Goal: Task Accomplishment & Management: Use online tool/utility

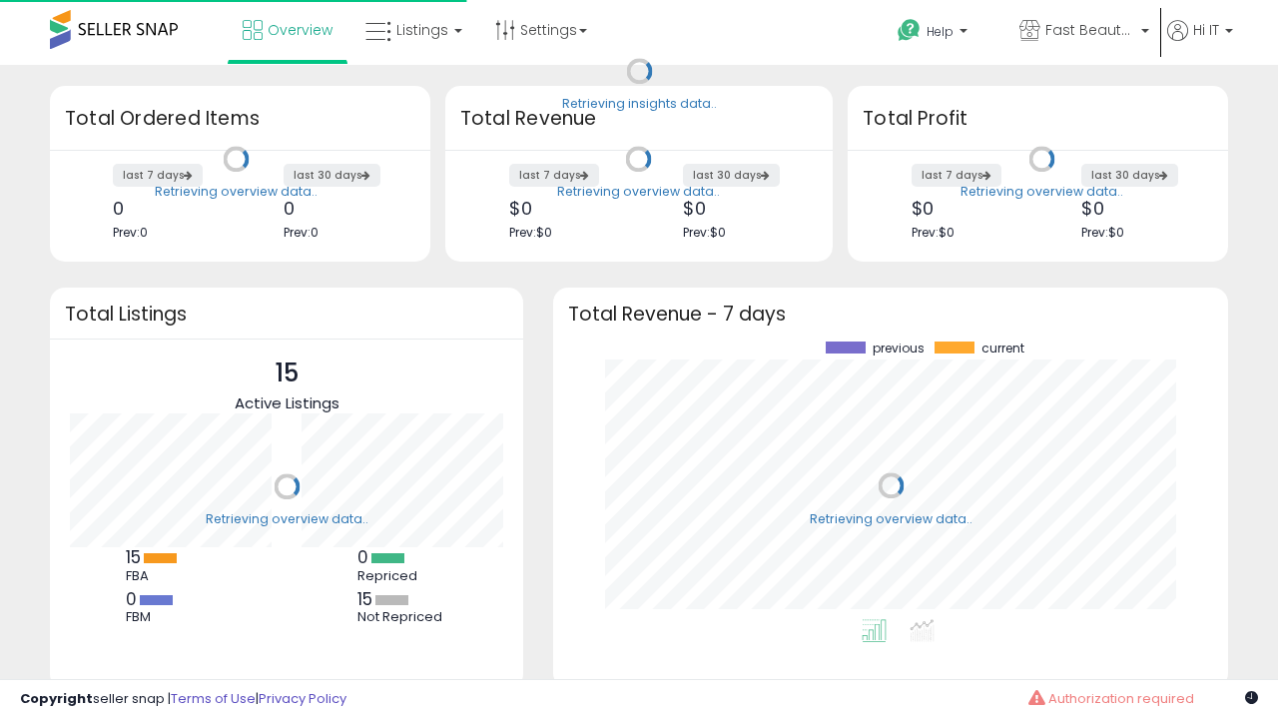
scroll to position [278, 635]
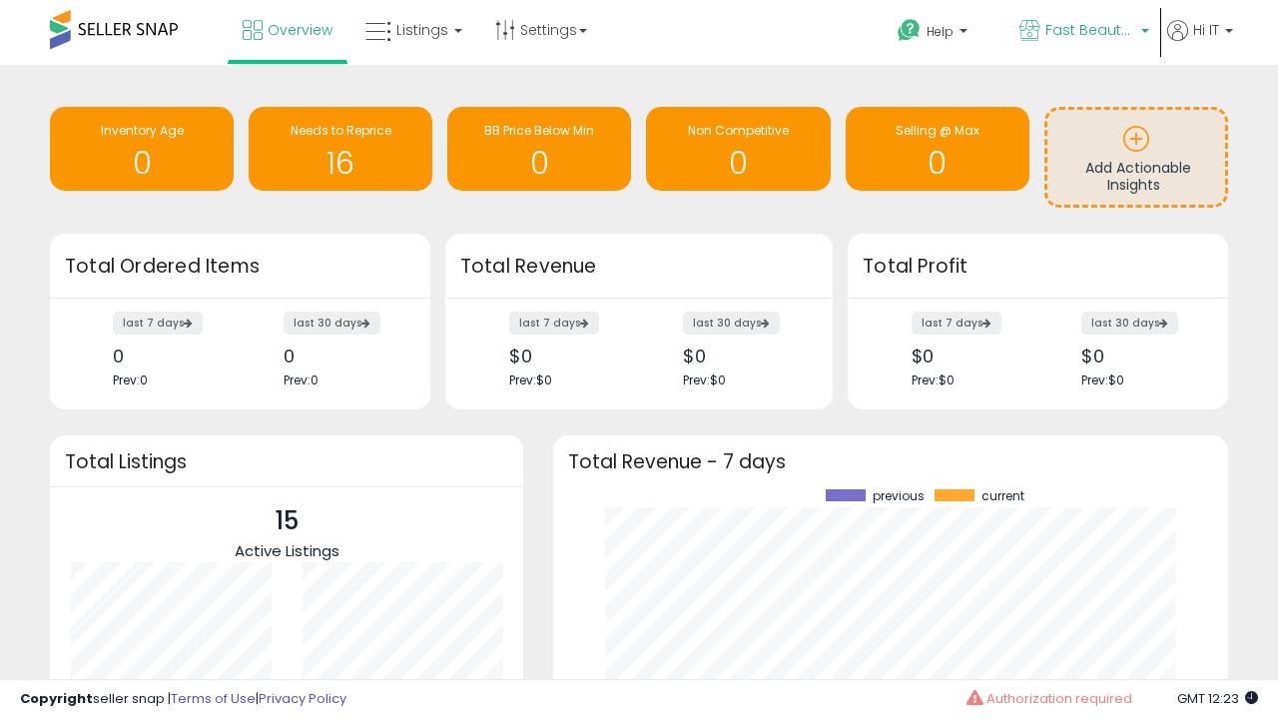
click at [1083, 32] on span "Fast Beauty ([GEOGRAPHIC_DATA])" at bounding box center [1091, 30] width 90 height 20
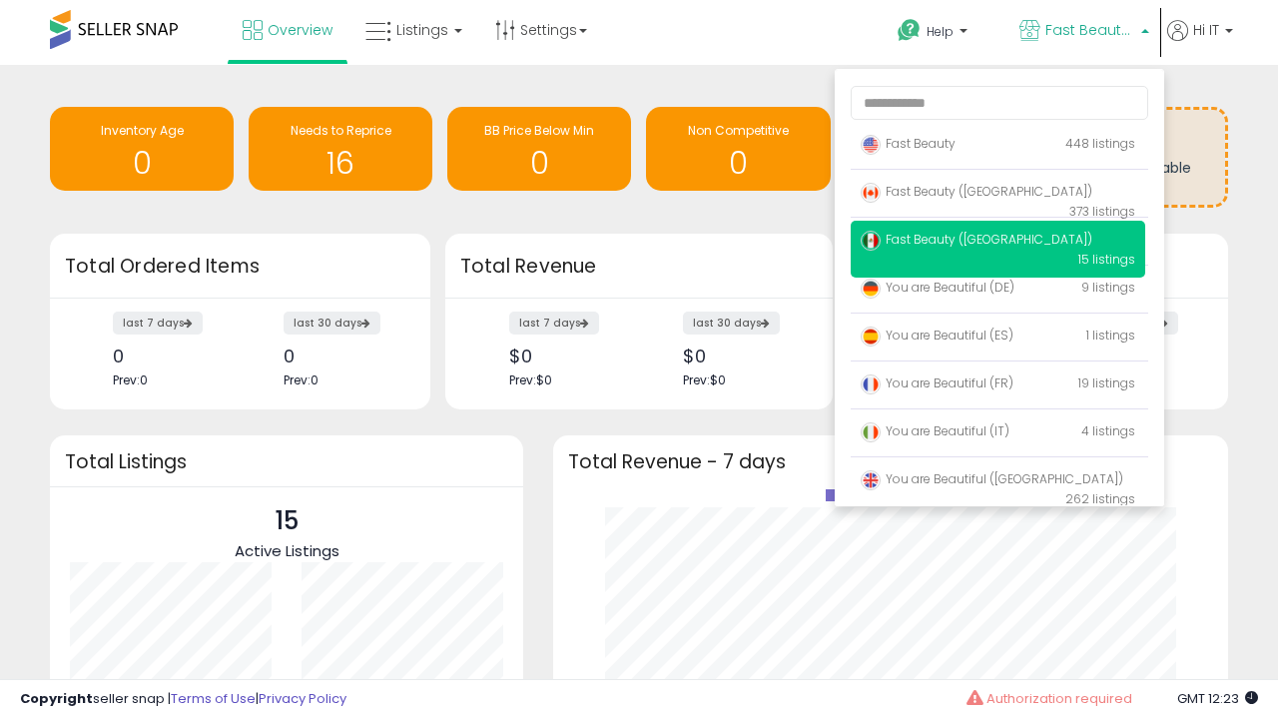
click at [998, 147] on p "Fast Beauty 448 listings" at bounding box center [998, 145] width 295 height 40
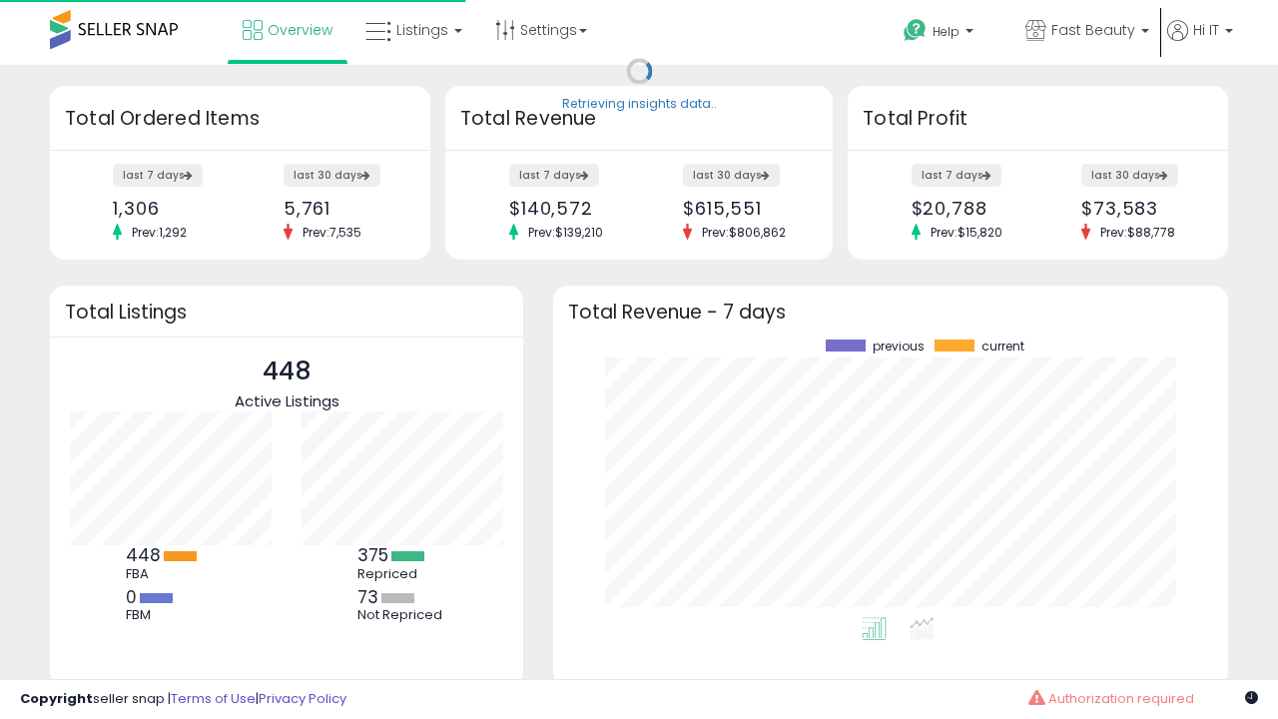
scroll to position [278, 635]
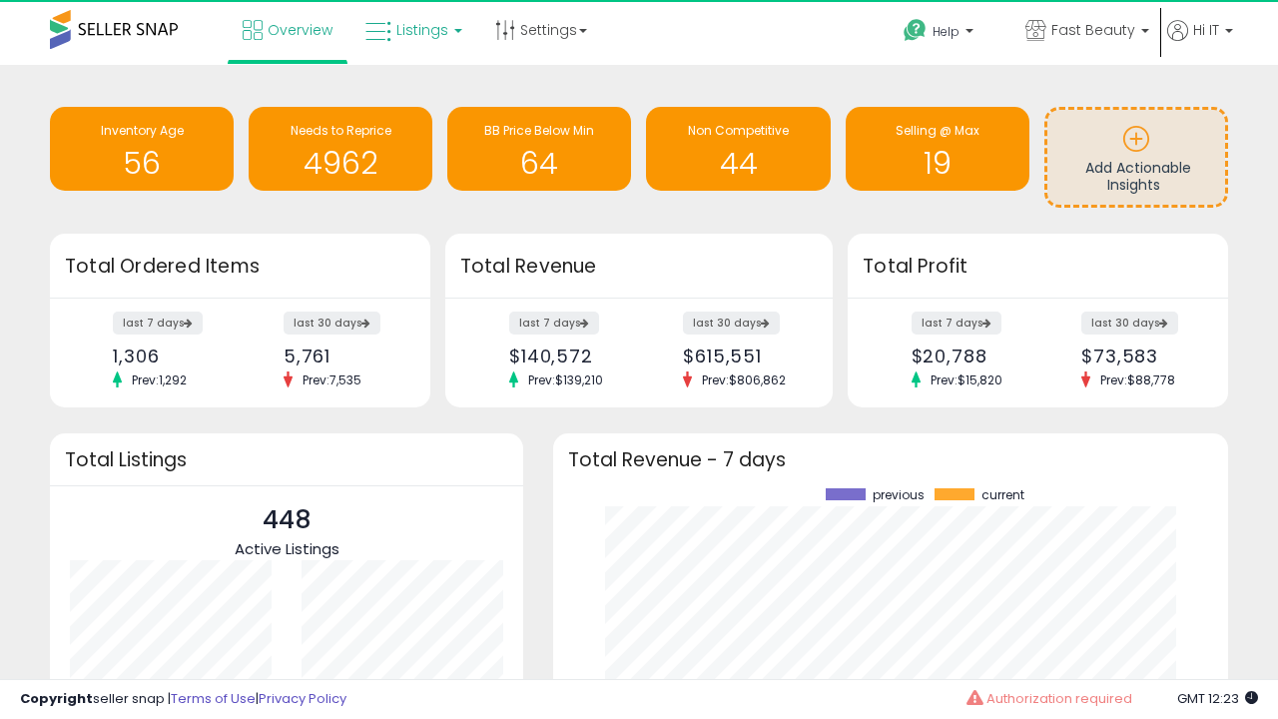
click at [412, 30] on span "Listings" at bounding box center [423, 30] width 52 height 20
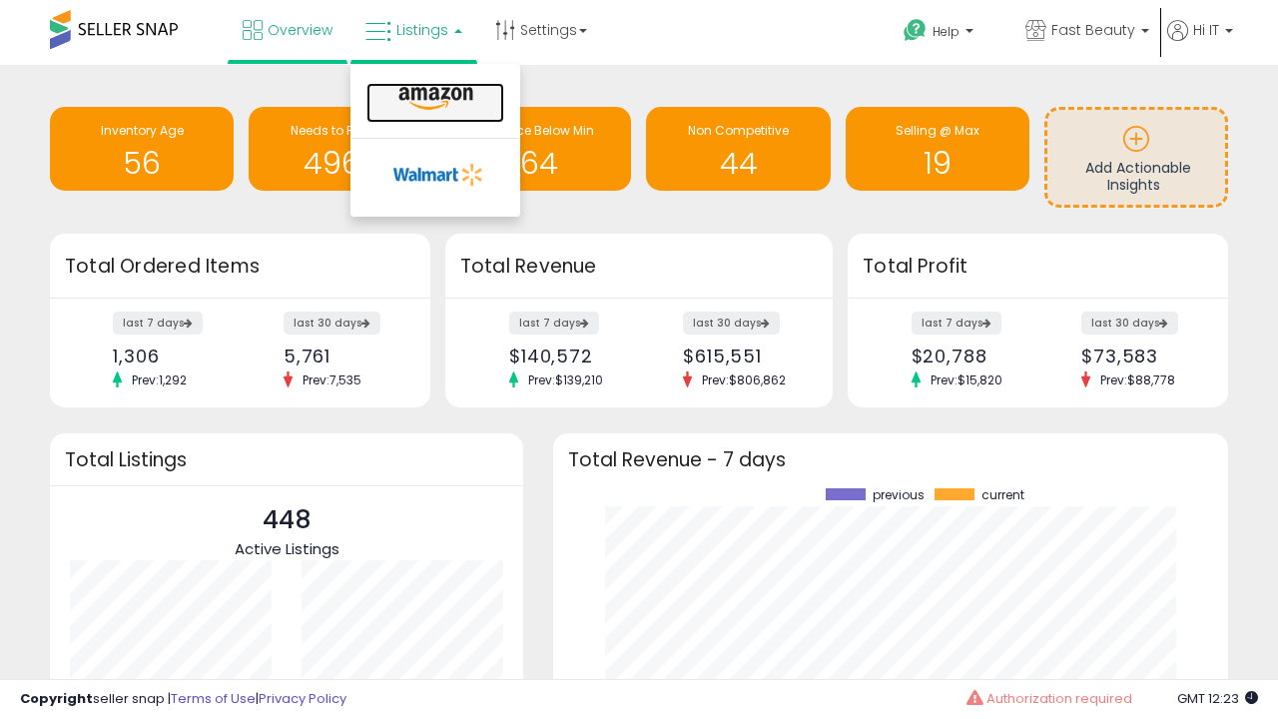
click at [433, 99] on icon at bounding box center [436, 99] width 87 height 26
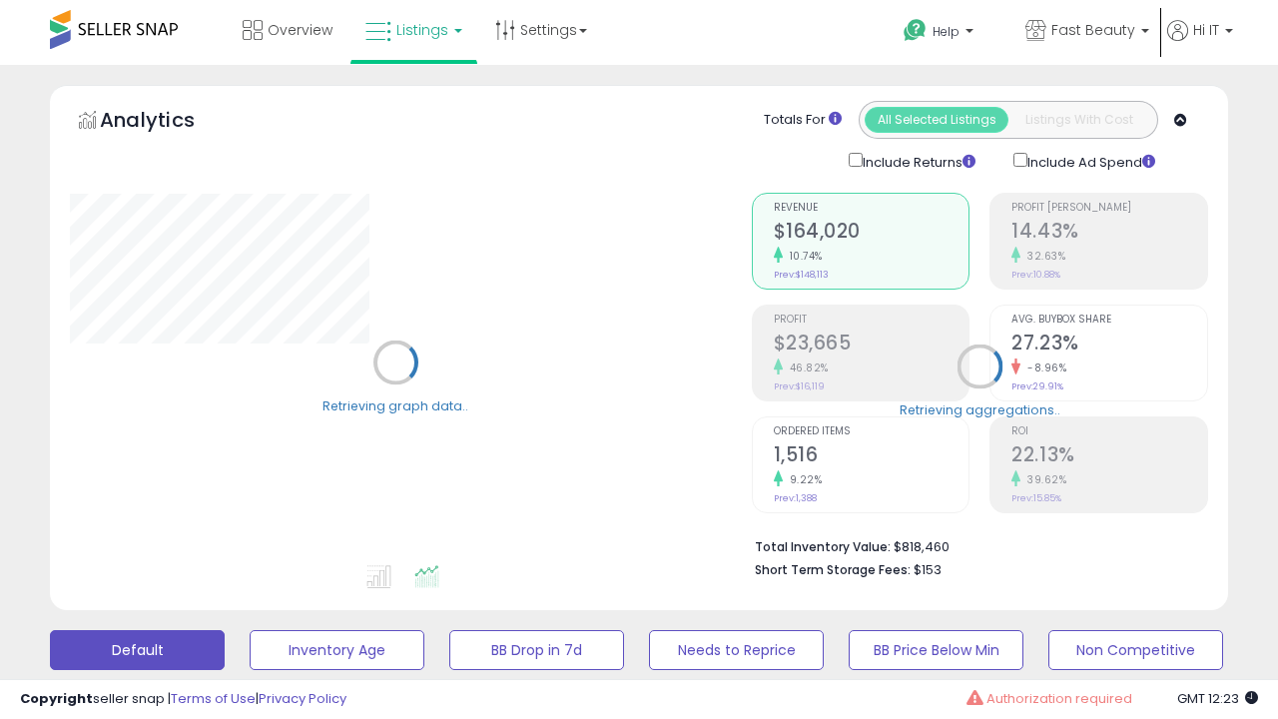
click at [250, 630] on button "All_Inventory" at bounding box center [337, 650] width 175 height 40
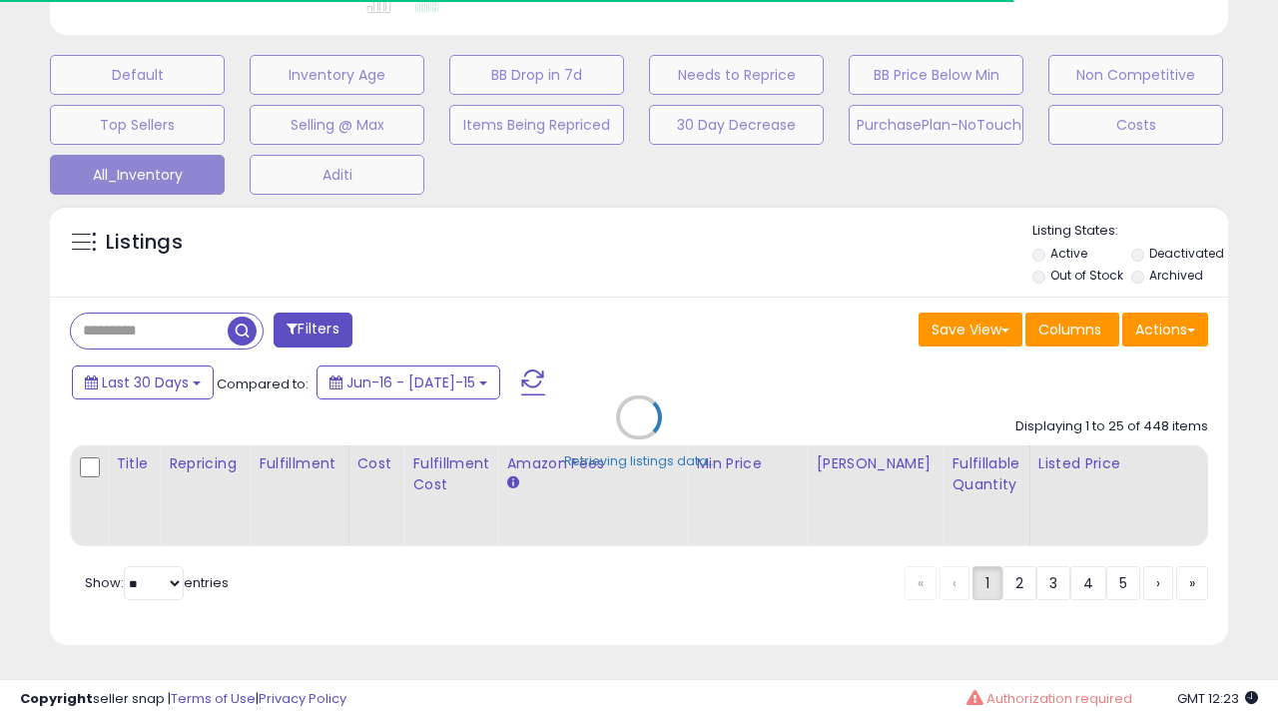
scroll to position [0, 15]
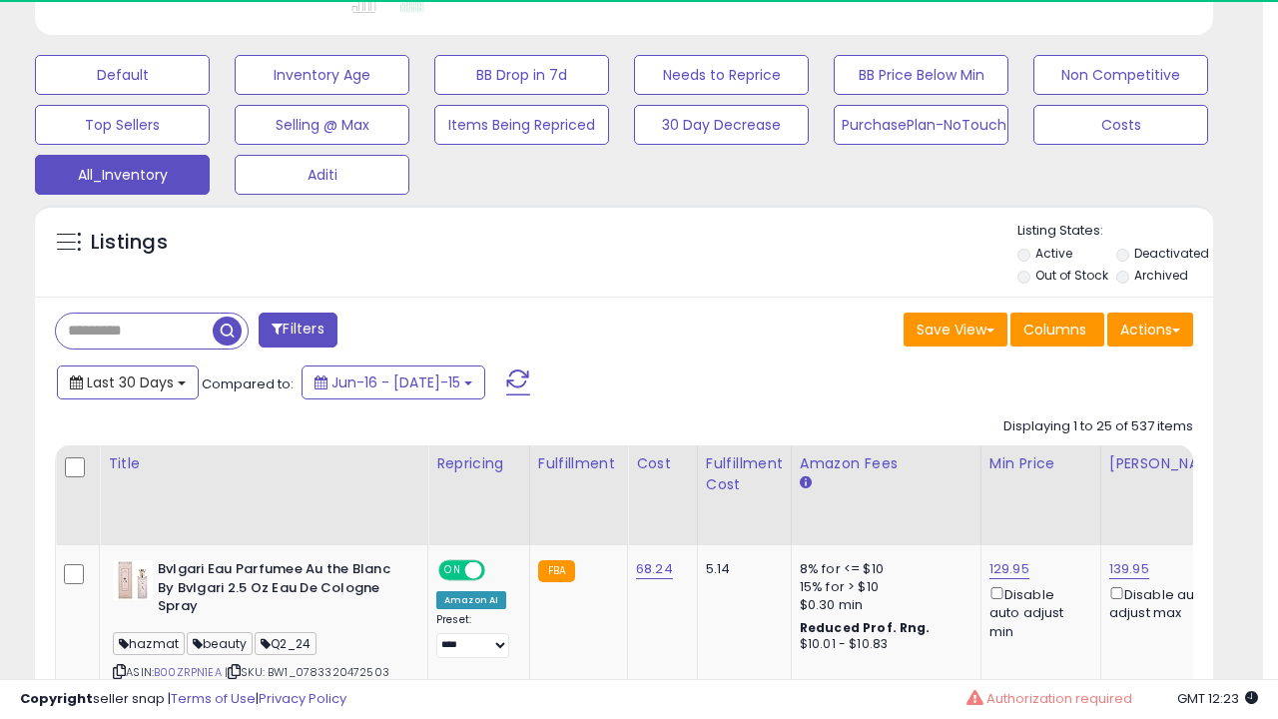
click at [127, 381] on span "Last 30 Days" at bounding box center [130, 383] width 87 height 20
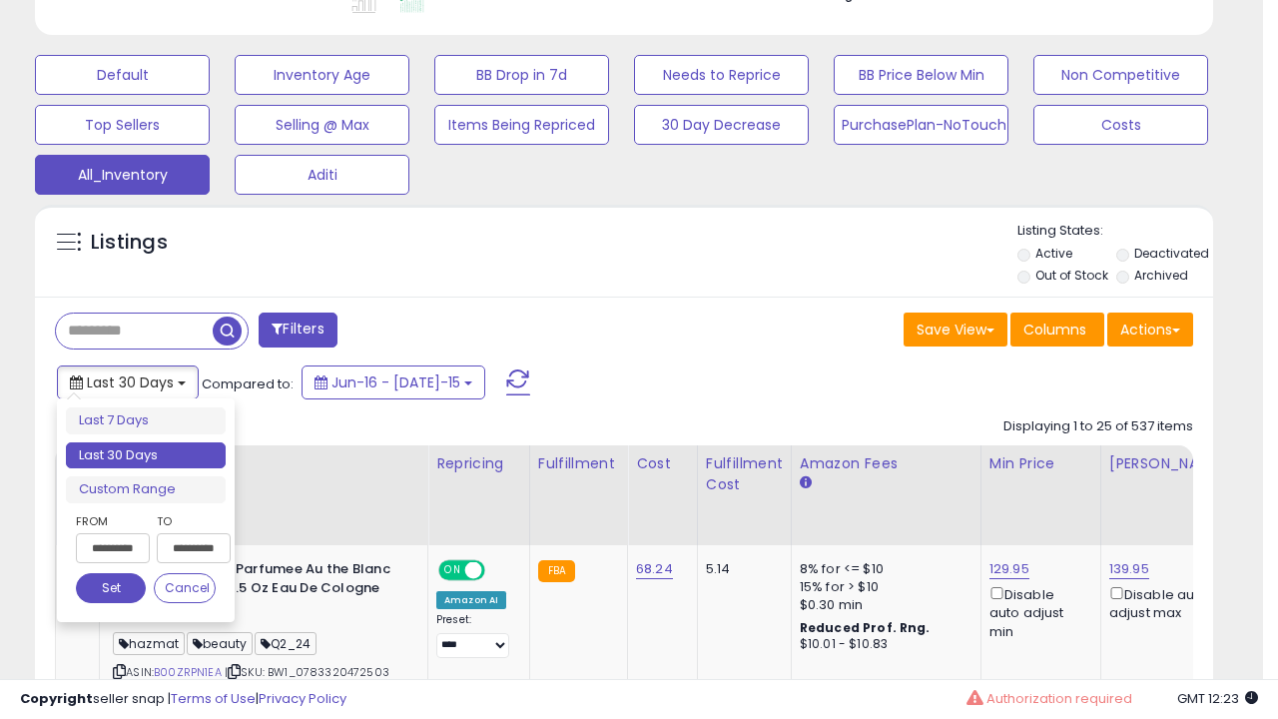
scroll to position [410, 681]
click at [146, 455] on li "Last 30 Days" at bounding box center [146, 455] width 160 height 27
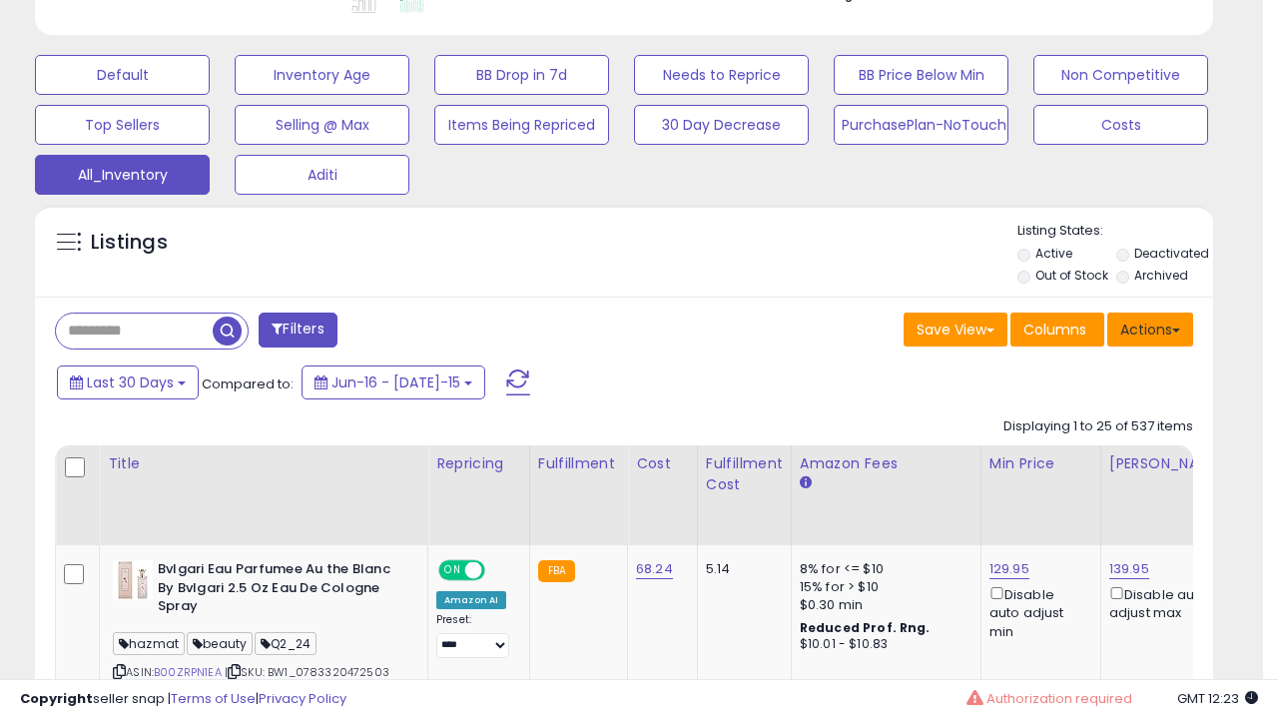
click at [1151, 328] on button "Actions" at bounding box center [1151, 330] width 86 height 34
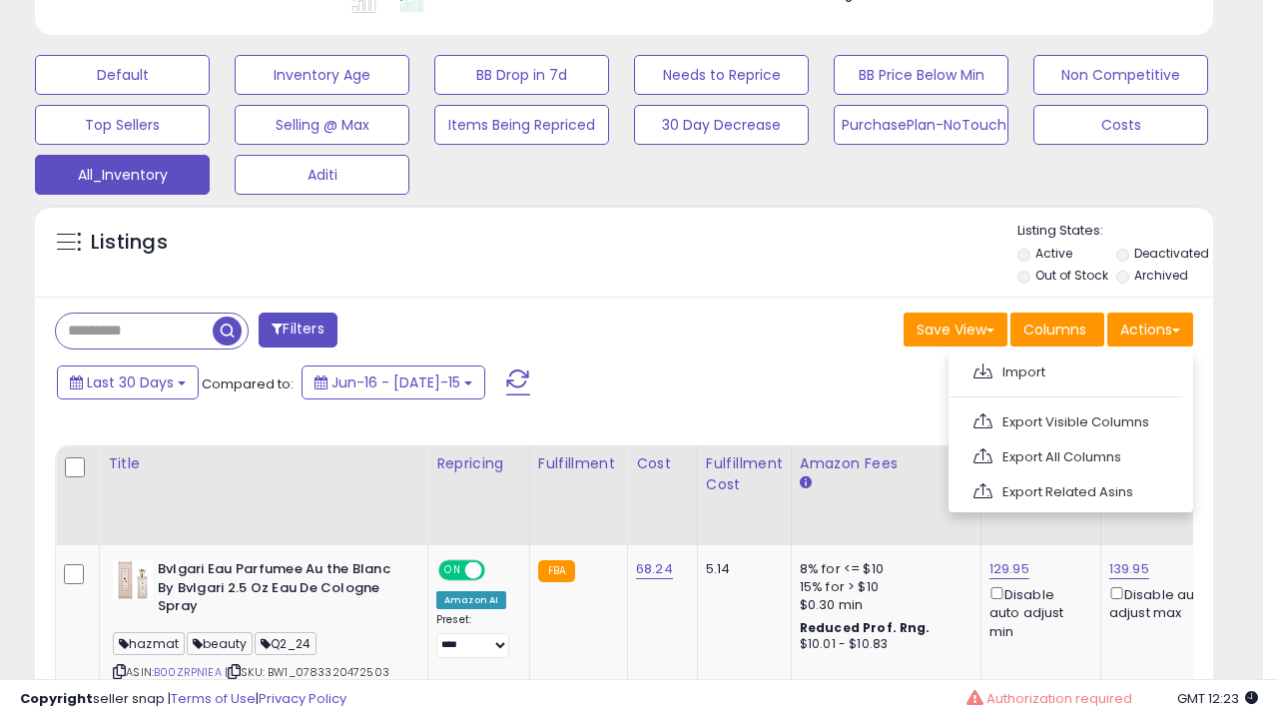
click at [1069, 454] on link "Export All Columns" at bounding box center [1069, 456] width 219 height 31
